Goal: Task Accomplishment & Management: Manage account settings

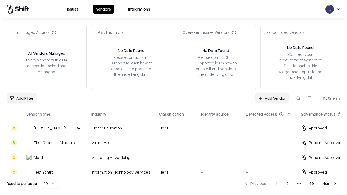
click at [272, 98] on link "Add Vendor" at bounding box center [272, 98] width 34 height 10
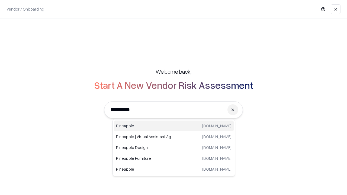
click at [174, 126] on div "Pineapple [DOMAIN_NAME]" at bounding box center [174, 125] width 120 height 11
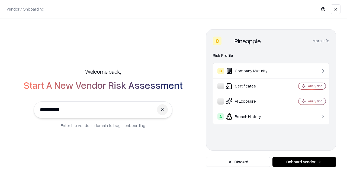
type input "*********"
click at [304, 162] on button "Onboard Vendor" at bounding box center [304, 162] width 64 height 10
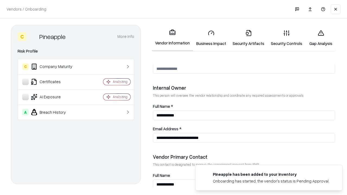
scroll to position [280, 0]
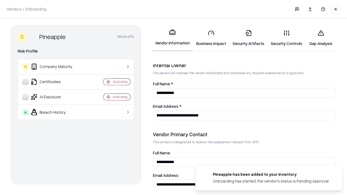
click at [211, 38] on link "Business Impact" at bounding box center [211, 37] width 36 height 25
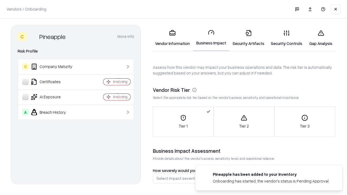
click at [248, 38] on link "Security Artifacts" at bounding box center [248, 37] width 38 height 25
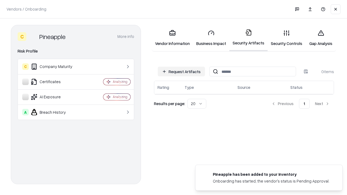
click at [181, 71] on button "Request Artifacts" at bounding box center [181, 72] width 47 height 10
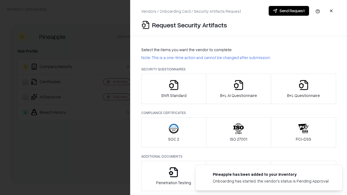
click at [173, 89] on icon "button" at bounding box center [173, 85] width 11 height 11
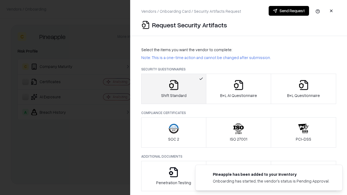
click at [288, 11] on button "Send Request" at bounding box center [288, 11] width 40 height 10
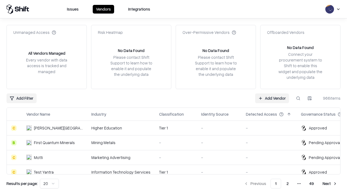
click at [298, 98] on button at bounding box center [298, 98] width 10 height 10
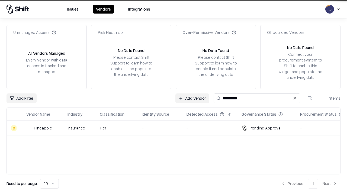
type input "*********"
click at [177, 128] on div "-" at bounding box center [160, 128] width 36 height 6
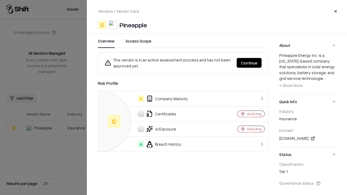
click at [249, 63] on button "Continue" at bounding box center [248, 63] width 25 height 10
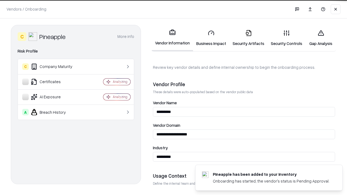
click at [248, 38] on link "Security Artifacts" at bounding box center [248, 37] width 38 height 25
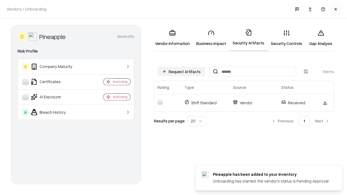
click at [320, 38] on link "Gap Analysis" at bounding box center [320, 37] width 31 height 25
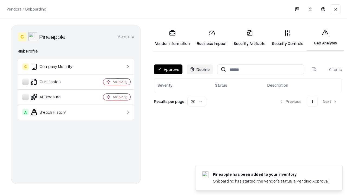
click at [168, 69] on button "Approve" at bounding box center [168, 69] width 28 height 10
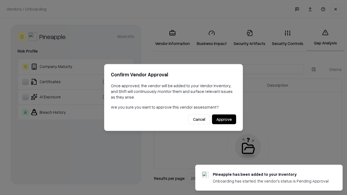
click at [224, 119] on button "Approve" at bounding box center [224, 120] width 24 height 10
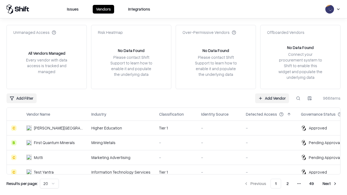
type input "*********"
click at [272, 98] on link "Add Vendor" at bounding box center [272, 98] width 34 height 10
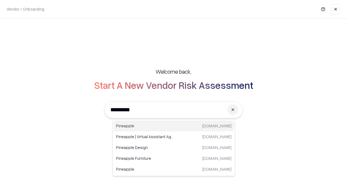
click at [174, 126] on div "Pineapple [DOMAIN_NAME]" at bounding box center [174, 125] width 120 height 11
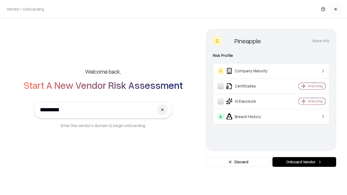
type input "*********"
click at [304, 162] on button "Onboard Vendor" at bounding box center [304, 162] width 64 height 10
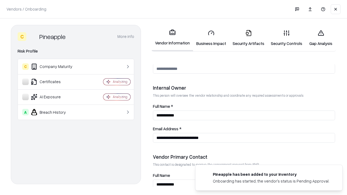
scroll to position [280, 0]
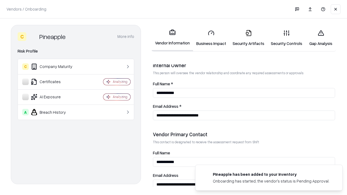
click at [320, 38] on link "Gap Analysis" at bounding box center [320, 37] width 31 height 25
